Goal: Find specific page/section: Find specific page/section

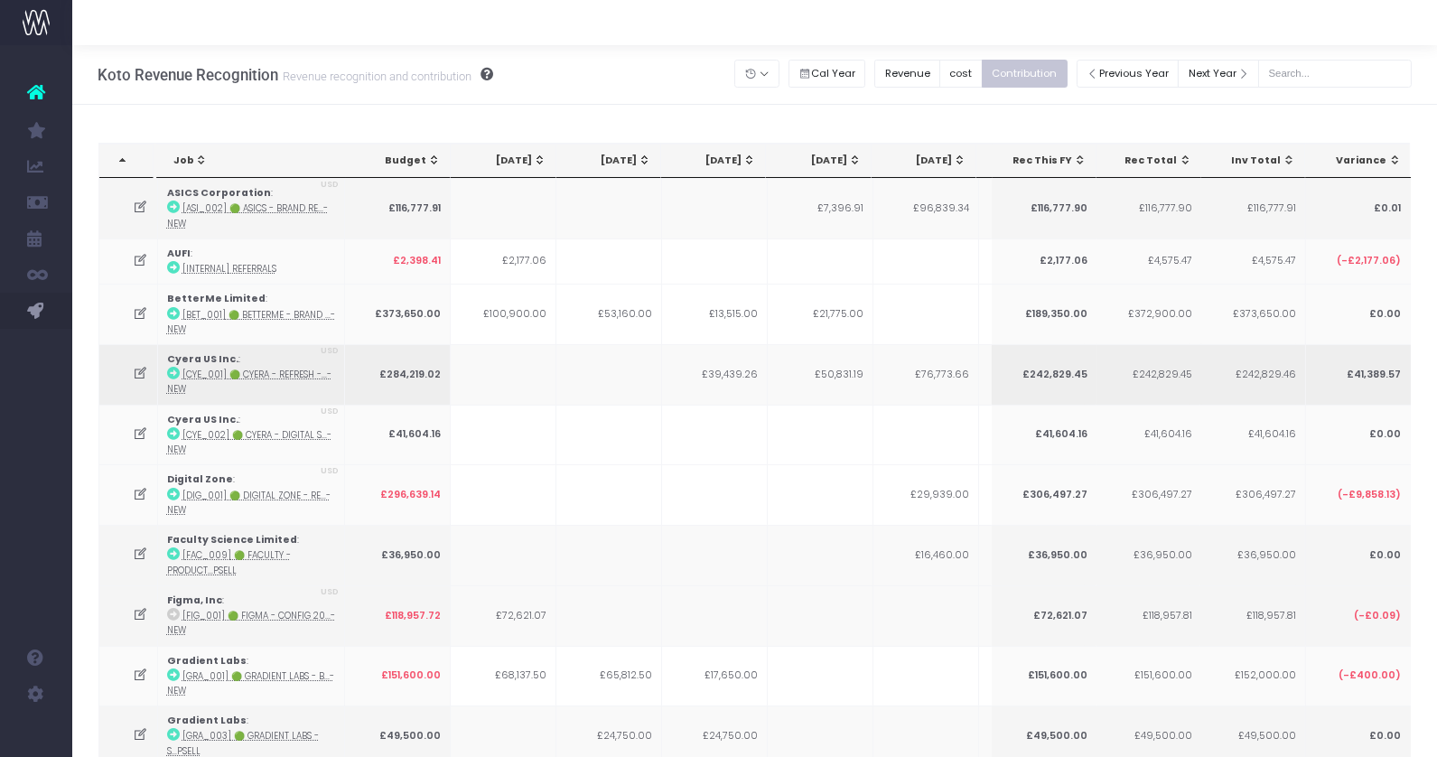
scroll to position [0, 327]
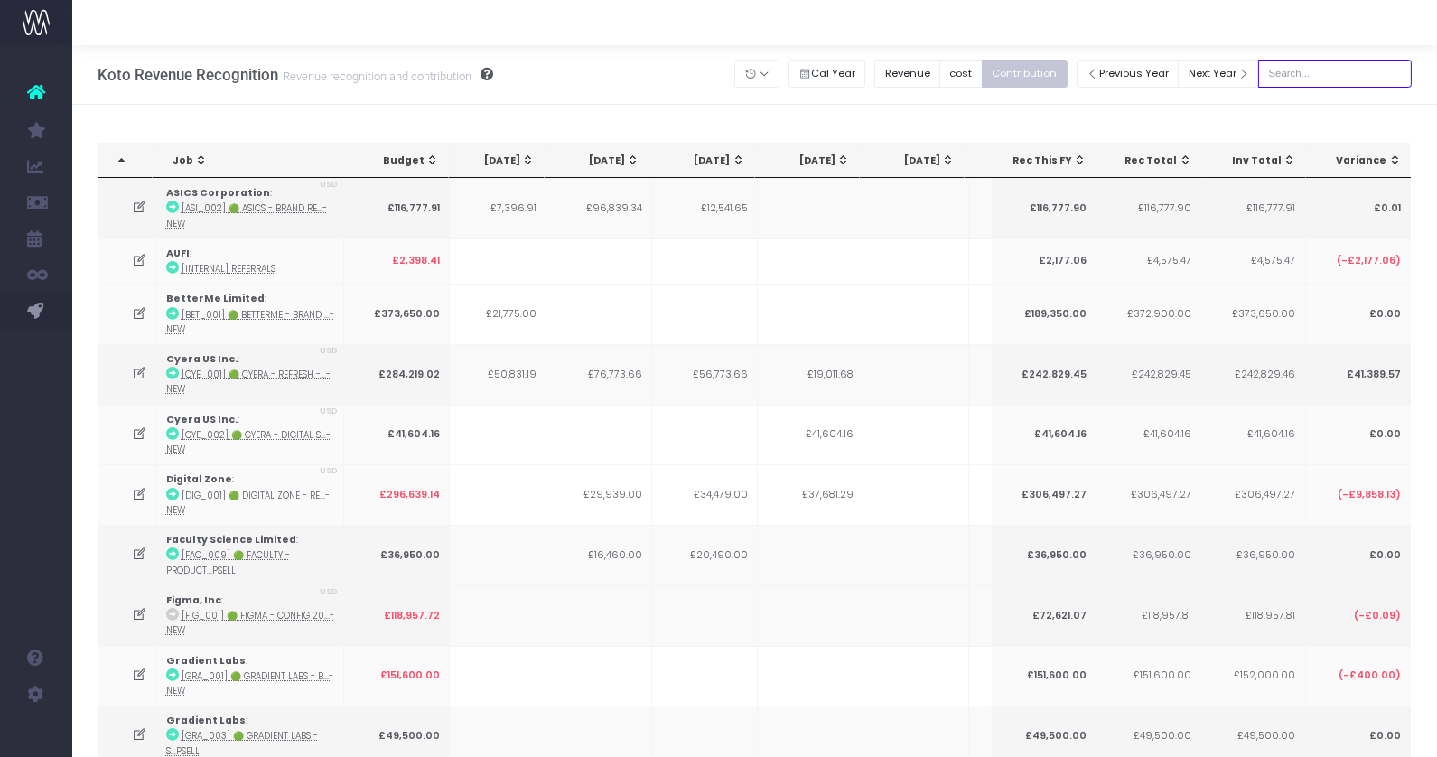
click at [1314, 82] on input "text" at bounding box center [1335, 74] width 154 height 28
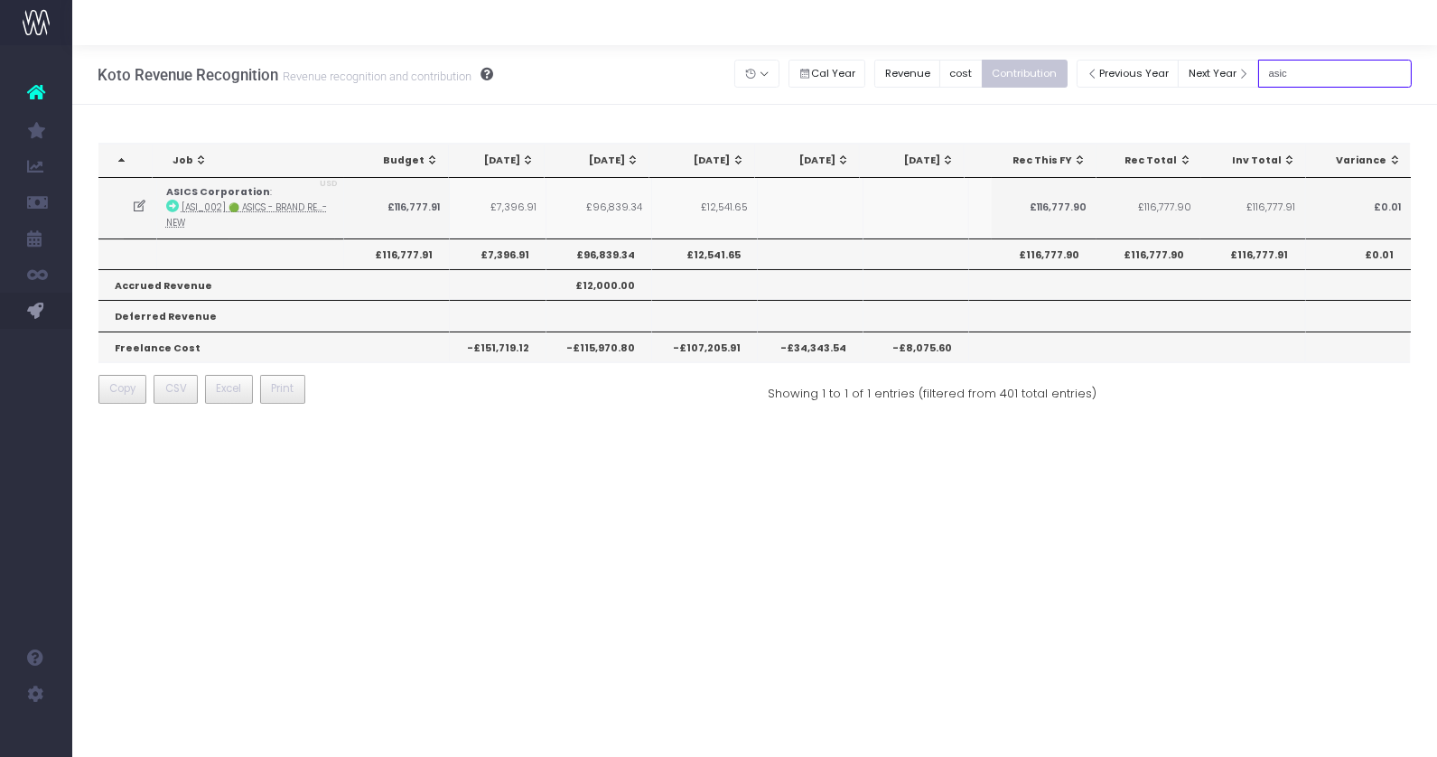
type input "asic"
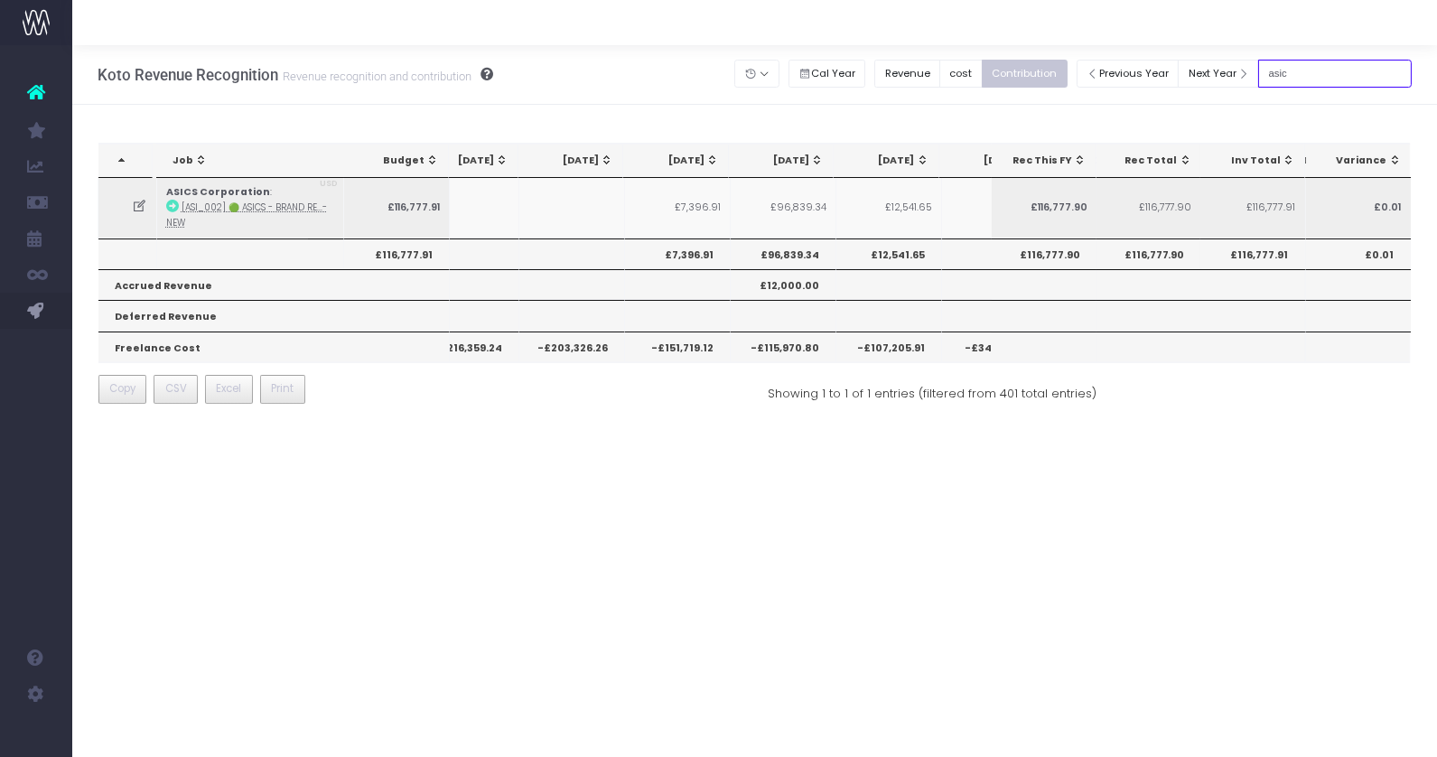
scroll to position [0, 141]
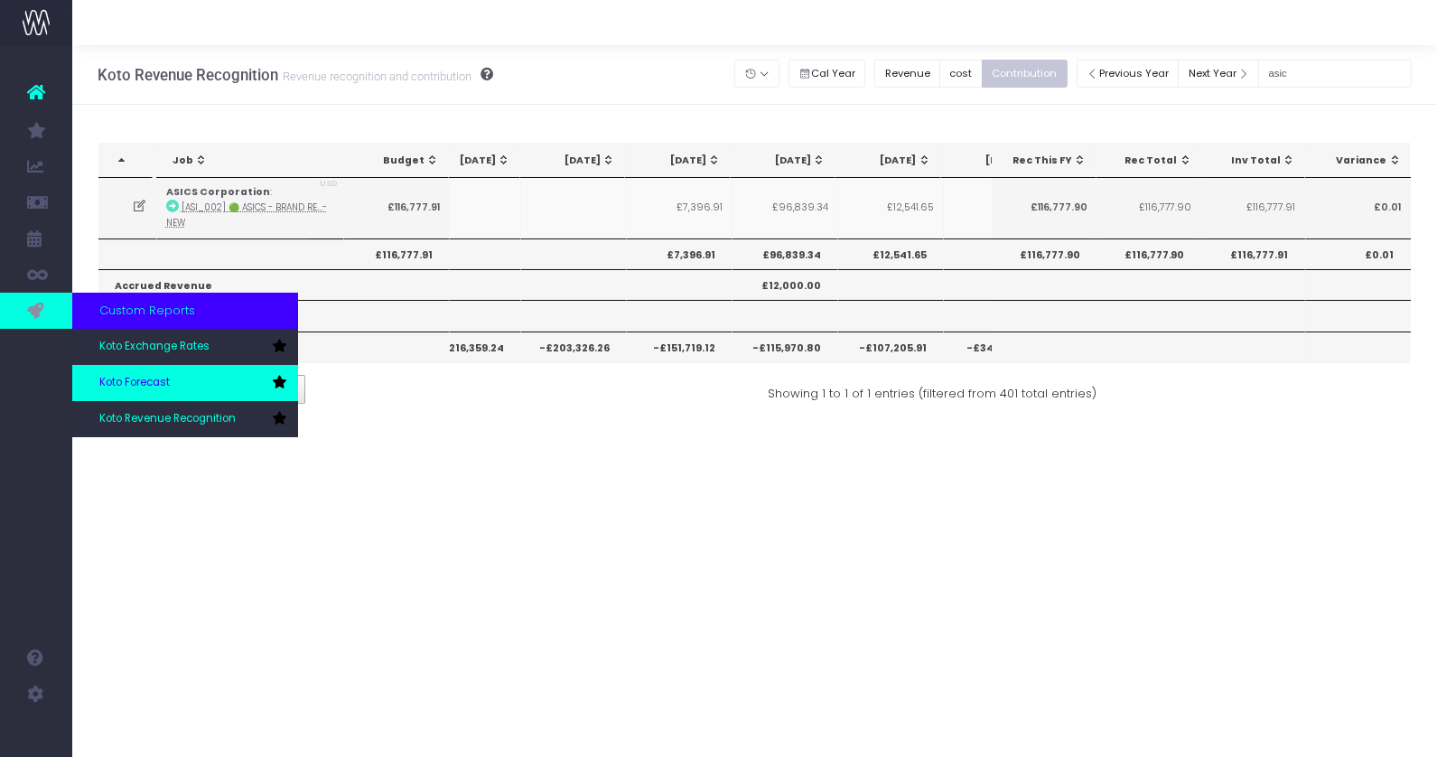
click at [135, 372] on link "Koto Forecast" at bounding box center [185, 383] width 226 height 36
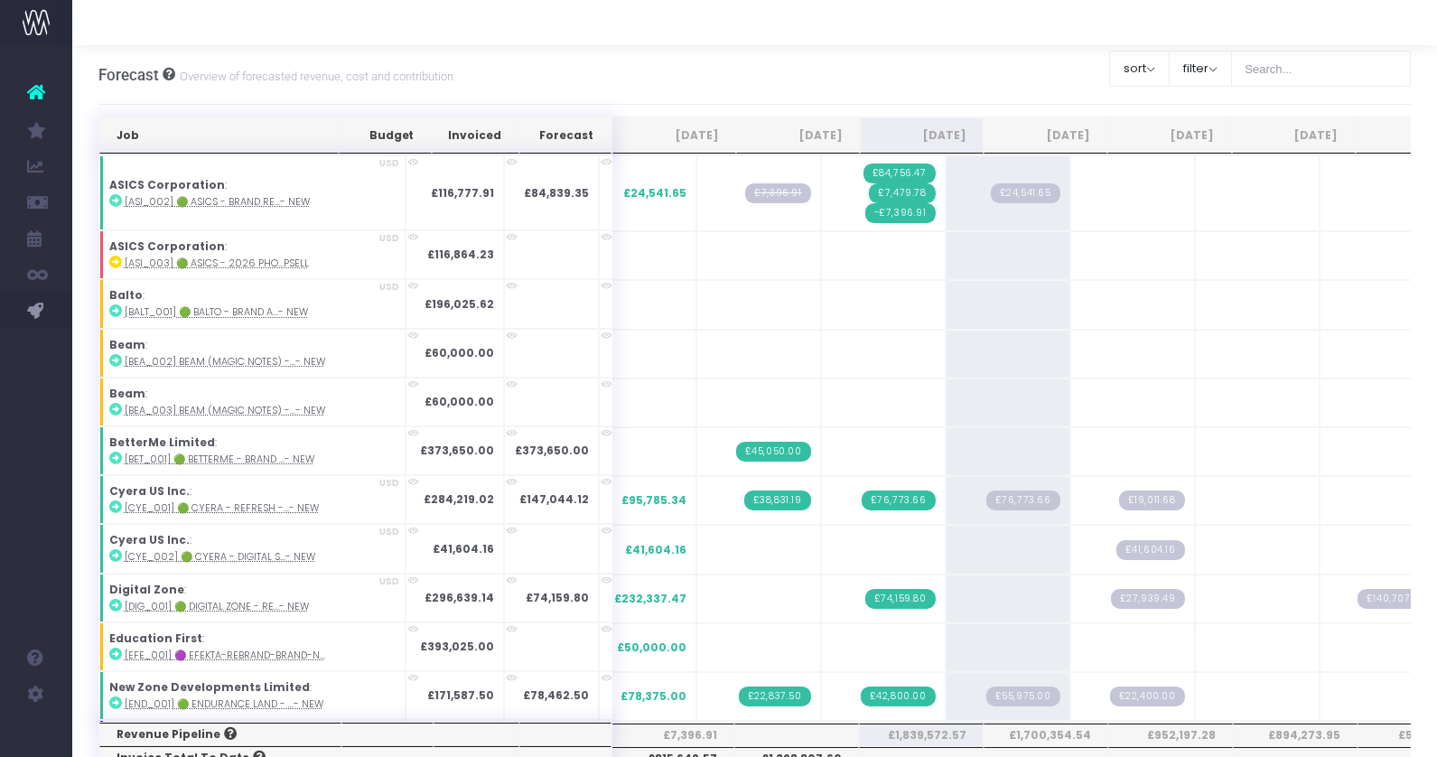
scroll to position [0, 1]
click at [1339, 56] on input "text" at bounding box center [1320, 69] width 181 height 36
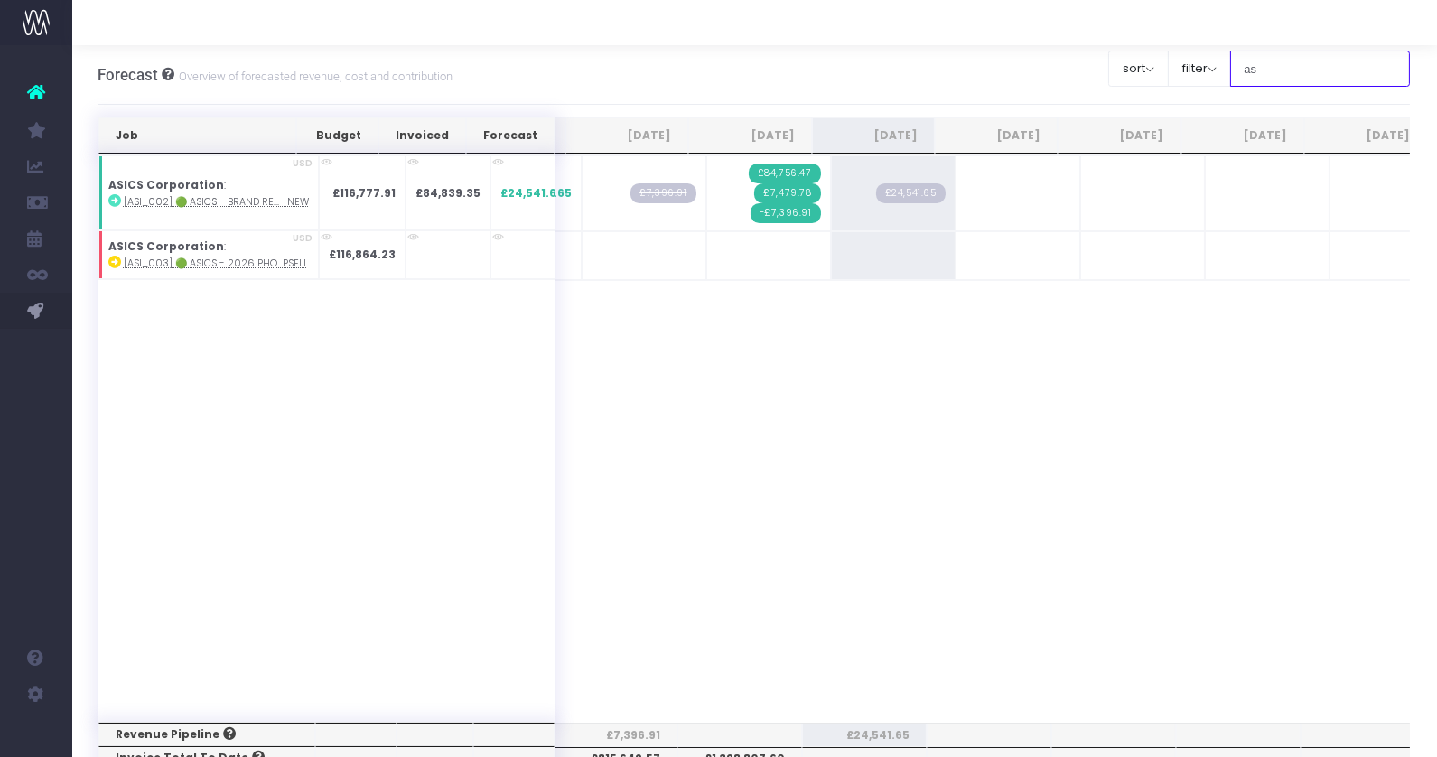
type input "a"
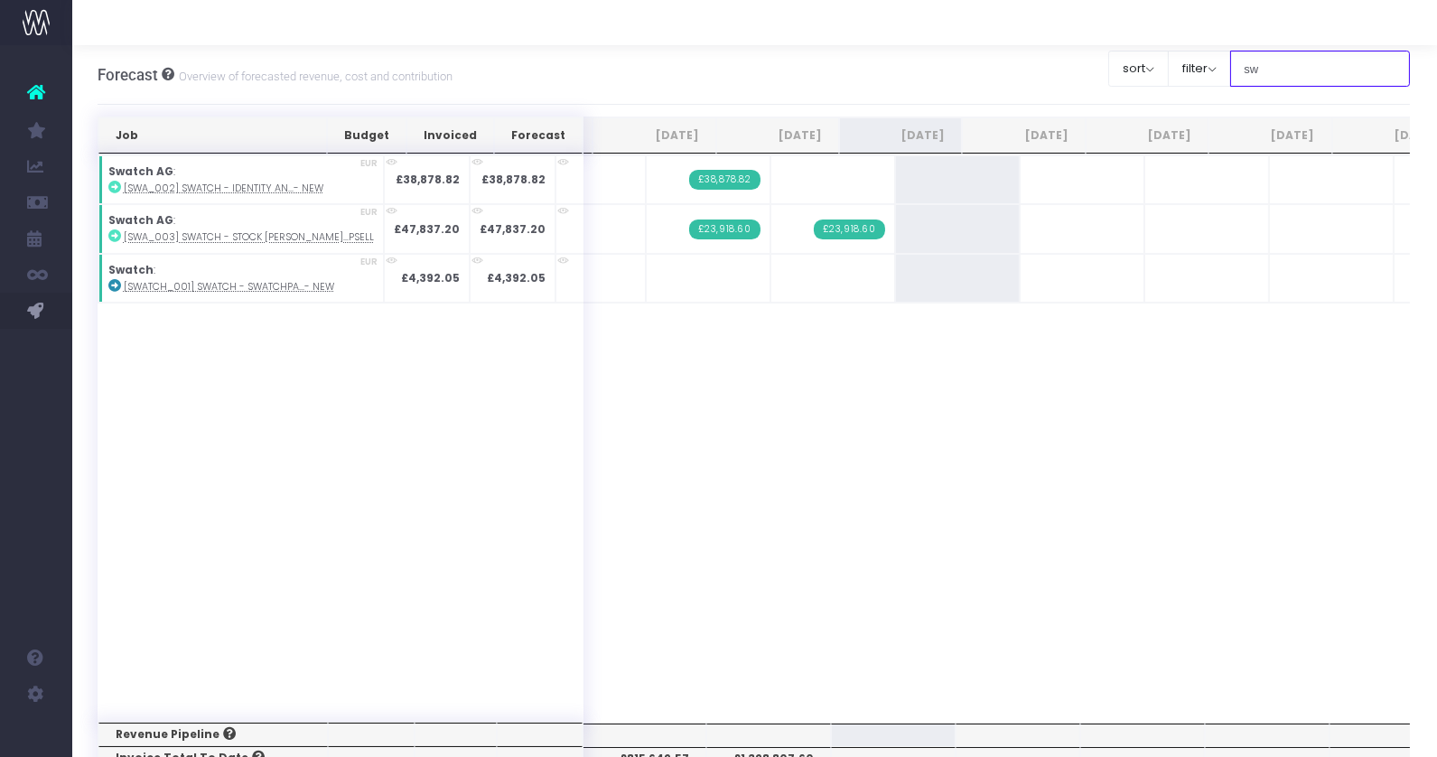
type input "s"
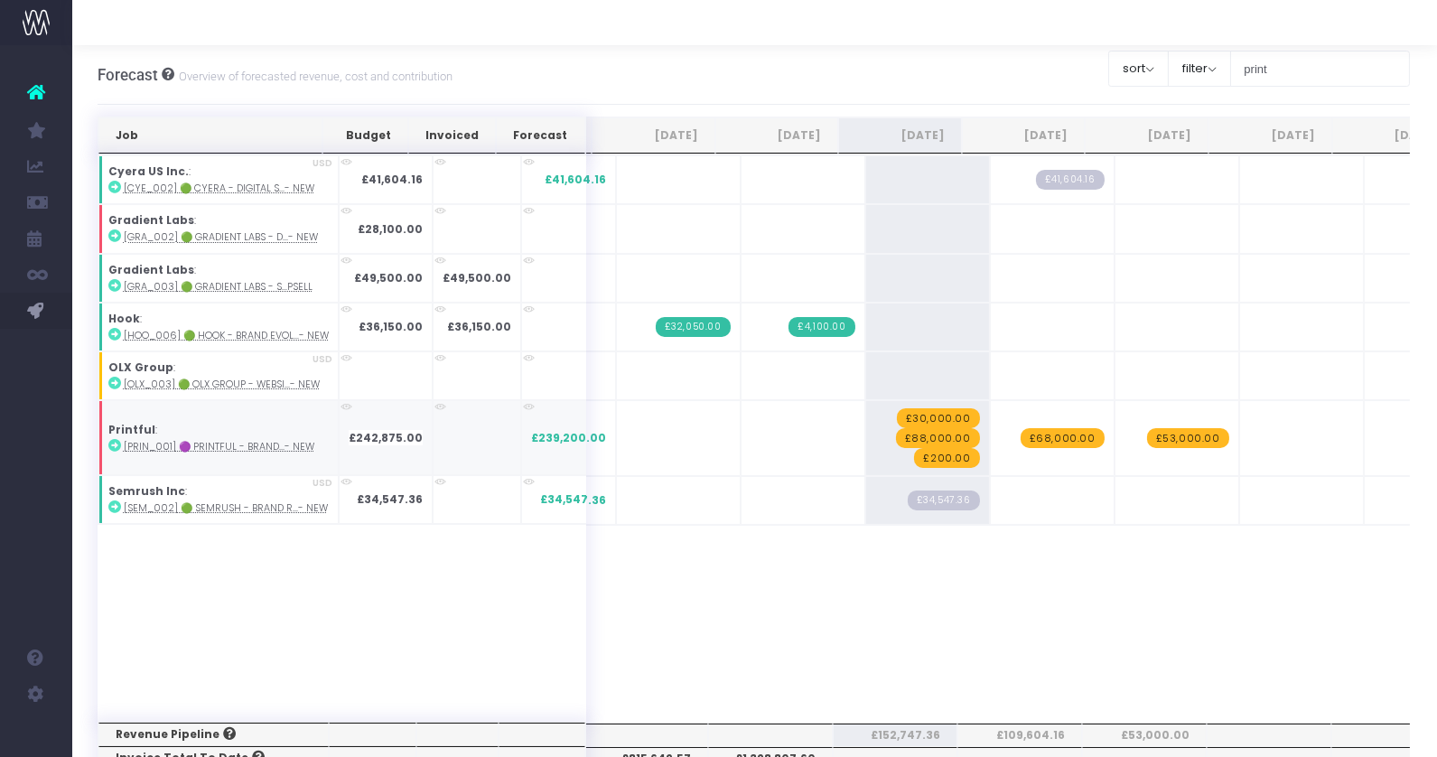
click at [146, 440] on abbr "[PRIN_001] 🟣 Printful - Brand...- New" at bounding box center [219, 447] width 191 height 14
click at [1283, 67] on input "print" at bounding box center [1320, 69] width 181 height 36
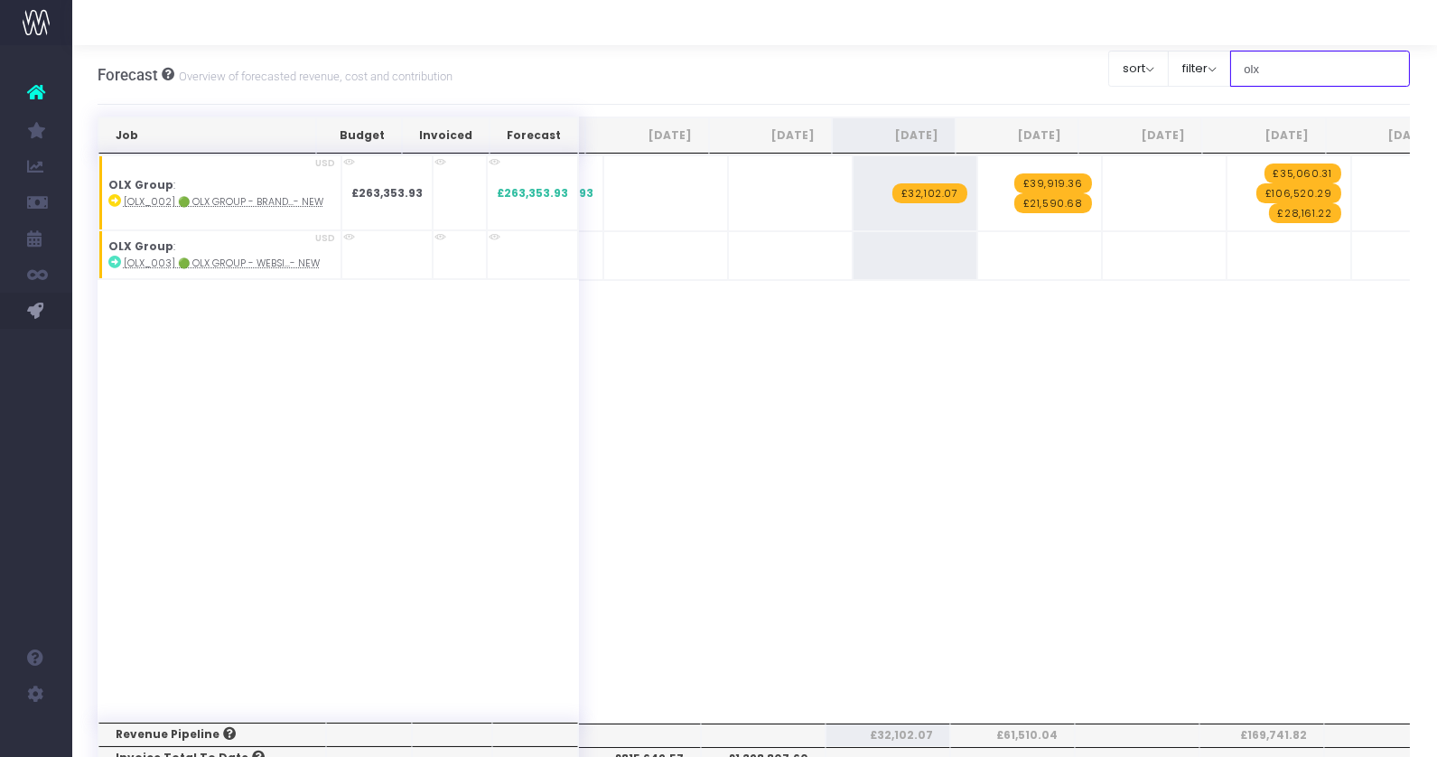
click at [1276, 75] on input "olx" at bounding box center [1320, 69] width 181 height 36
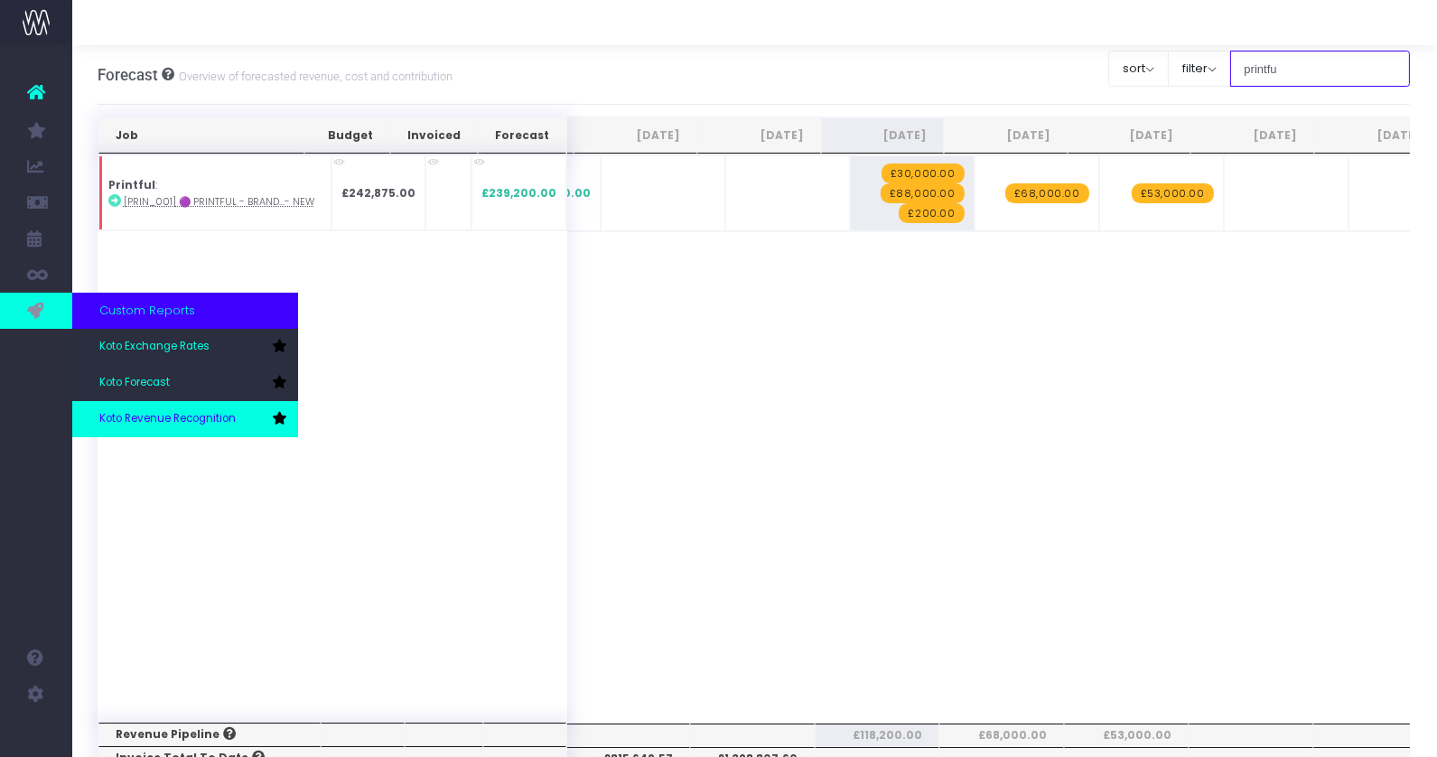
type input "printfu"
click at [182, 421] on span "Koto Revenue Recognition" at bounding box center [167, 419] width 136 height 16
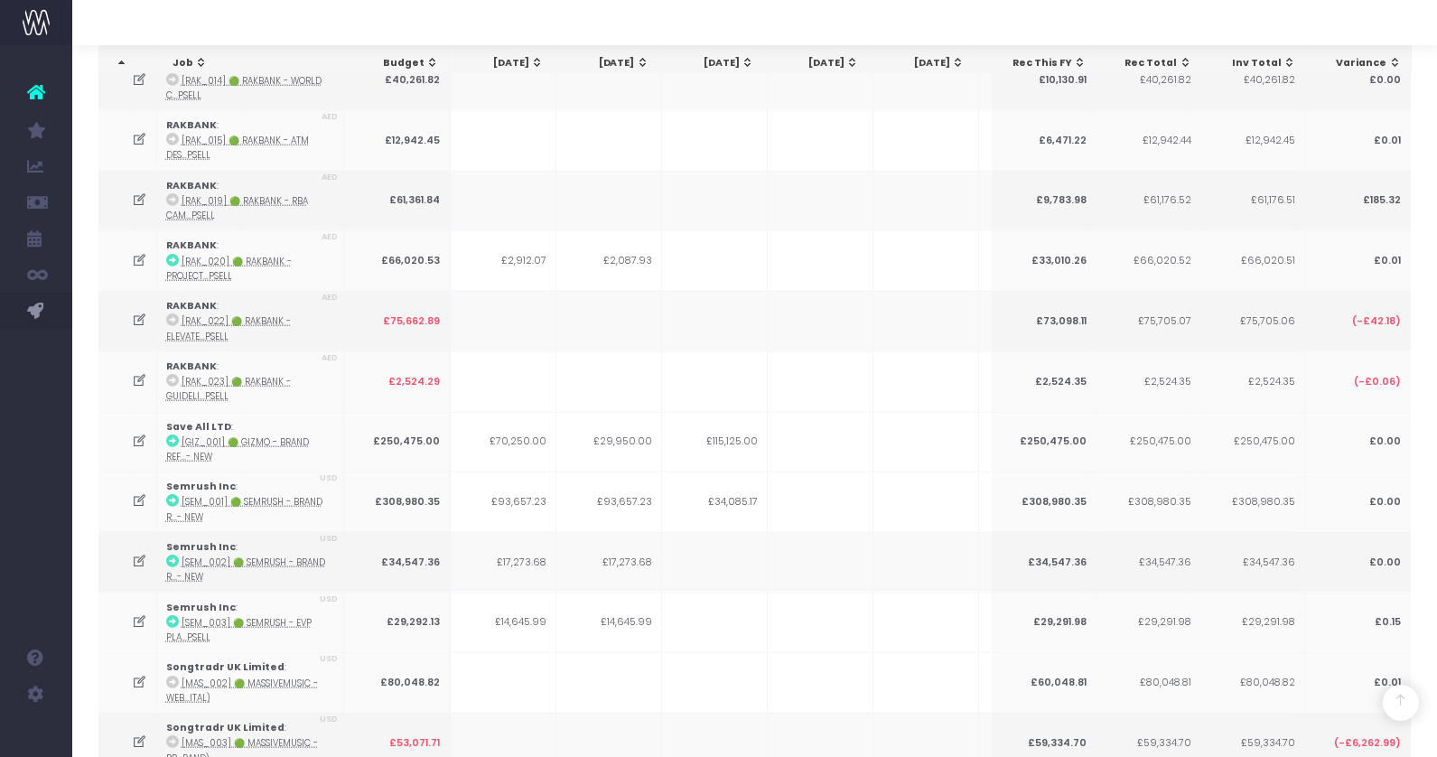
scroll to position [4781, 0]
